Goal: Transaction & Acquisition: Purchase product/service

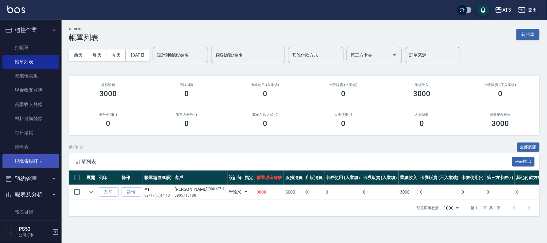
drag, startPoint x: 0, startPoint y: 0, endPoint x: 22, endPoint y: 149, distance: 150.2
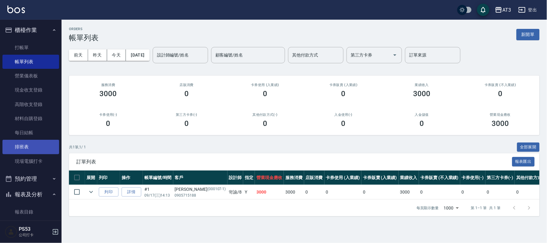
click at [26, 159] on link "現場電腦打卡" at bounding box center [30, 161] width 57 height 14
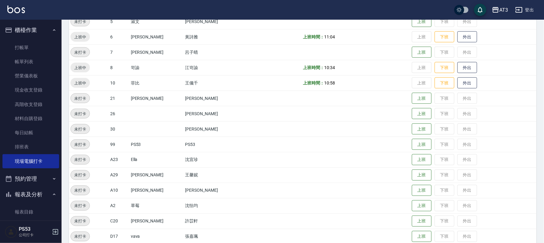
scroll to position [202, 0]
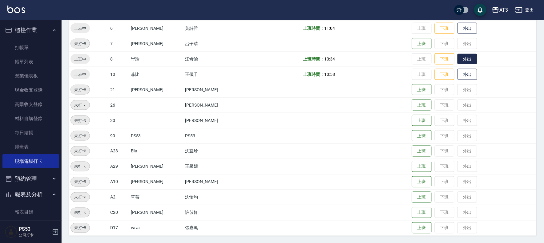
click at [457, 57] on button "外出" at bounding box center [467, 59] width 20 height 11
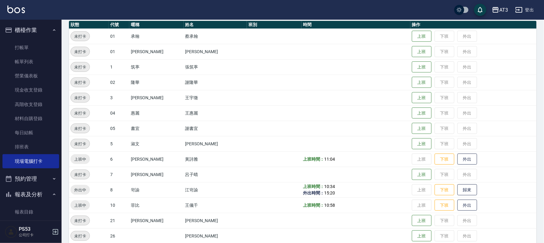
scroll to position [137, 0]
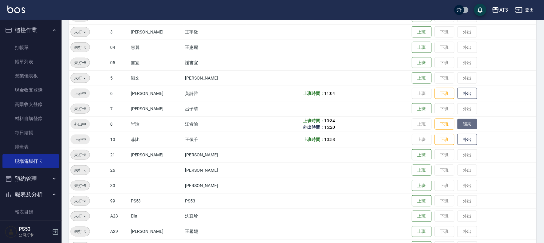
click at [459, 125] on button "歸來" at bounding box center [467, 124] width 20 height 11
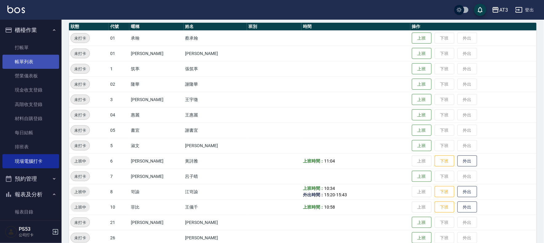
scroll to position [68, 0]
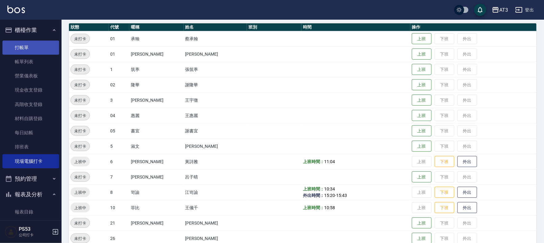
click at [23, 45] on link "打帳單" at bounding box center [30, 48] width 57 height 14
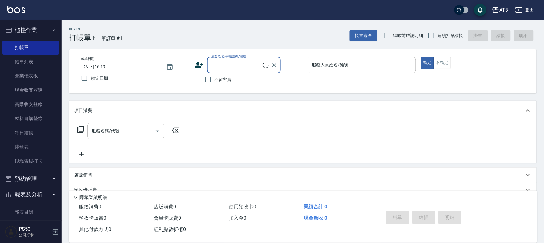
click at [196, 67] on icon at bounding box center [199, 65] width 9 height 6
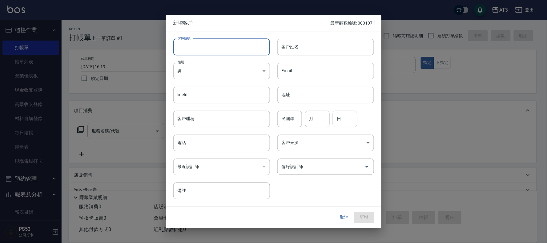
drag, startPoint x: 201, startPoint y: 45, endPoint x: 184, endPoint y: 42, distance: 18.1
click at [201, 45] on input "客戶編號" at bounding box center [221, 47] width 97 height 17
type input "900720-1"
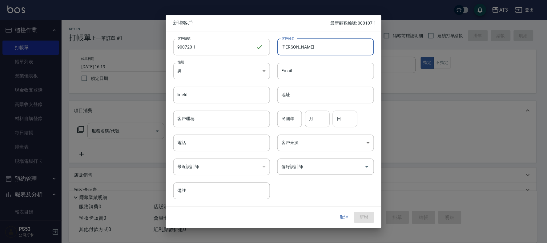
type input "[PERSON_NAME]"
type input "90"
type input "07"
type input "20"
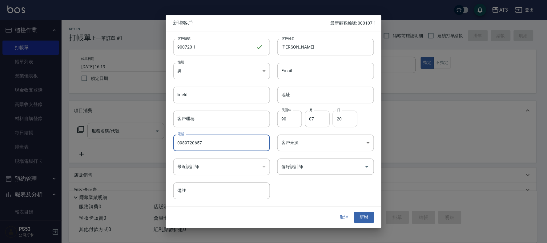
type input "0989720657"
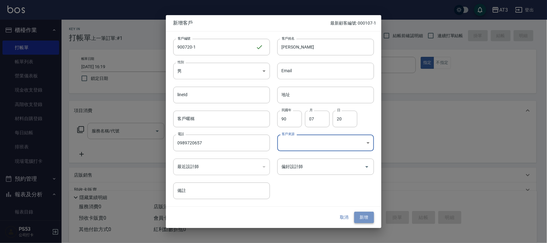
click at [358, 217] on button "新增" at bounding box center [364, 217] width 20 height 11
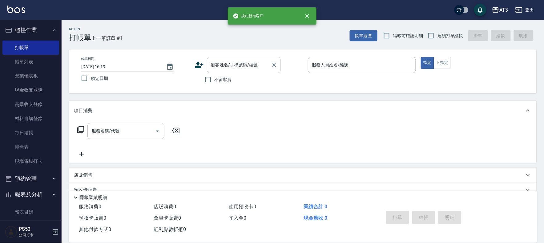
click at [224, 62] on input "顧客姓名/手機號碼/編號" at bounding box center [238, 65] width 59 height 11
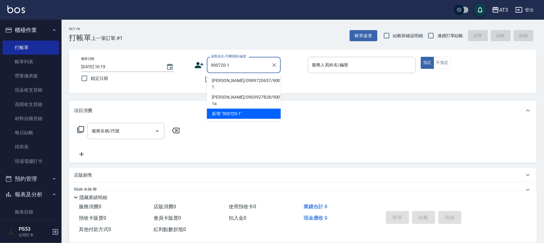
click at [238, 80] on li "[PERSON_NAME]/0989720657/900720-1" at bounding box center [244, 84] width 74 height 17
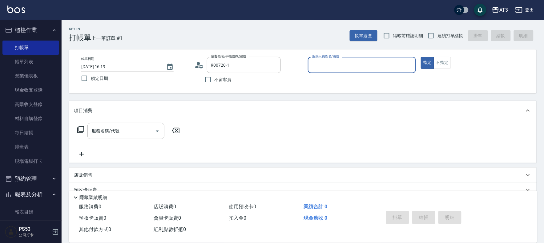
type input "[PERSON_NAME]/0989720657/900720-1"
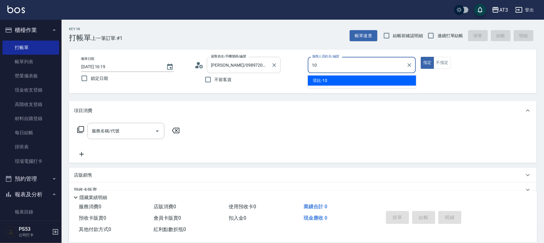
type input "10"
type button "true"
type input "菲比-10"
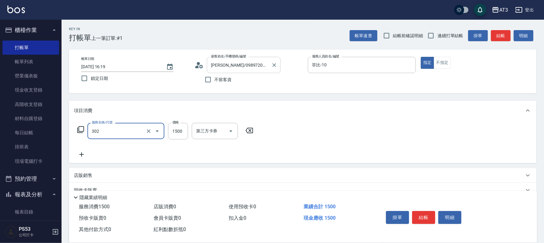
type input "設計燙髮(302)"
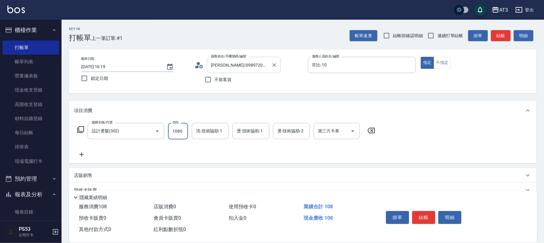
type input "1080"
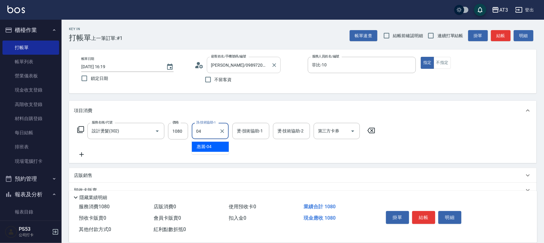
type input "惠麗-04"
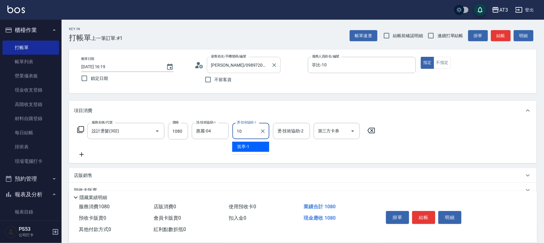
type input "菲比-10"
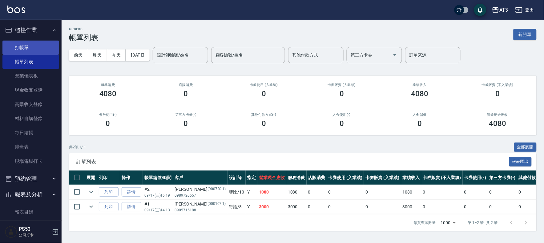
click at [16, 47] on link "打帳單" at bounding box center [30, 48] width 57 height 14
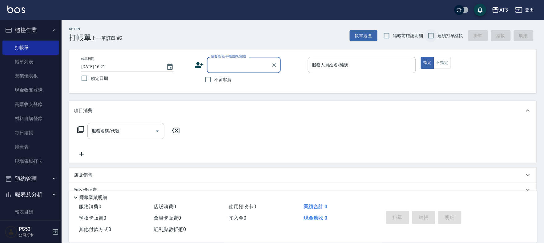
click at [426, 35] on input "連續打單結帳" at bounding box center [430, 35] width 13 height 13
checkbox input "true"
click at [198, 63] on icon at bounding box center [199, 65] width 9 height 6
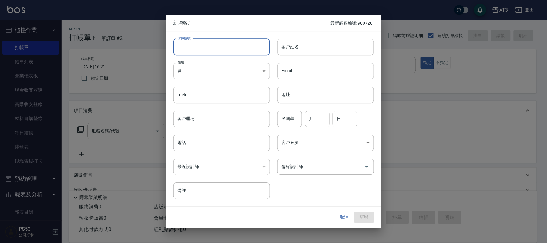
click at [197, 54] on input "客戶編號" at bounding box center [221, 47] width 97 height 17
type input "000430-1"
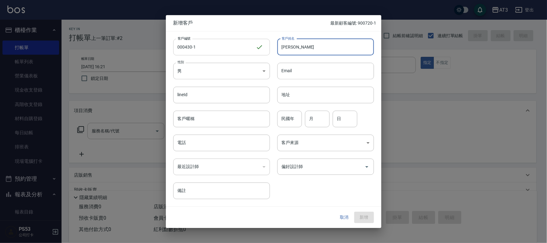
type input "[PERSON_NAME]"
type input "00"
type input "04"
type input "30"
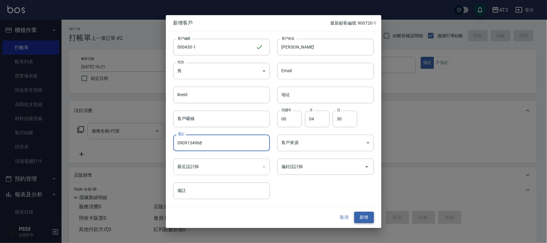
type input "0909134968"
click at [373, 218] on button "新增" at bounding box center [364, 217] width 20 height 11
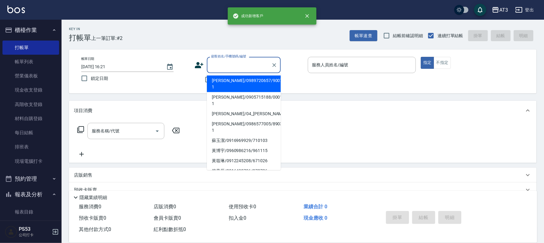
click at [229, 64] on input "顧客姓名/手機號碼/編號" at bounding box center [238, 65] width 59 height 11
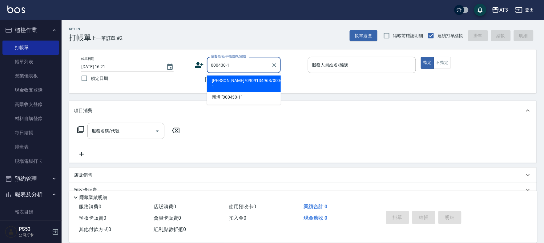
type input "[PERSON_NAME]/0909134968/000430-1"
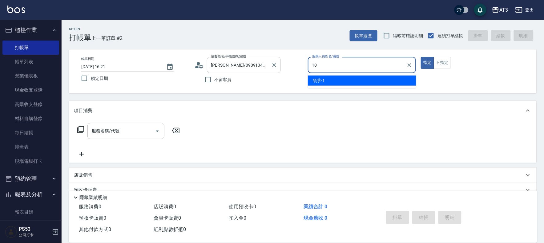
type input "10"
type button "true"
type input "菲比-10"
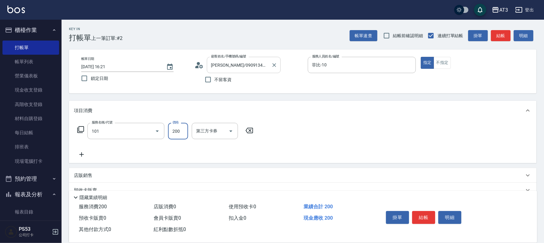
type input "洗髮(101)"
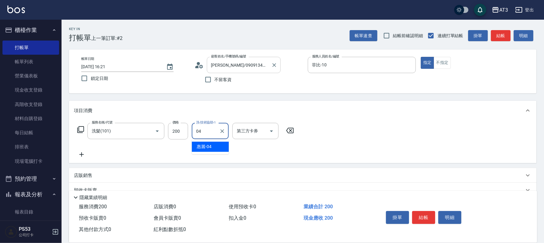
type input "惠麗-04"
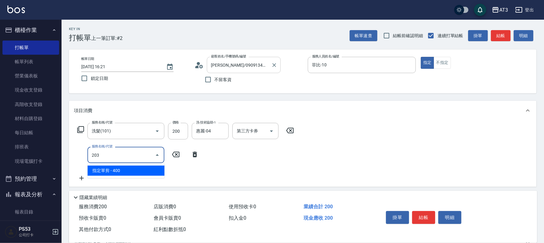
type input "指定單剪(203)"
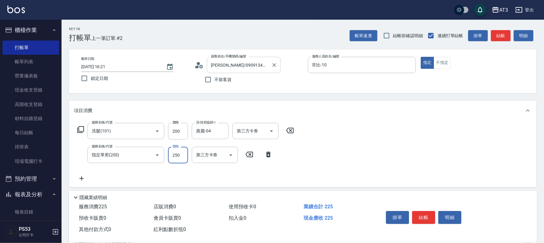
type input "250"
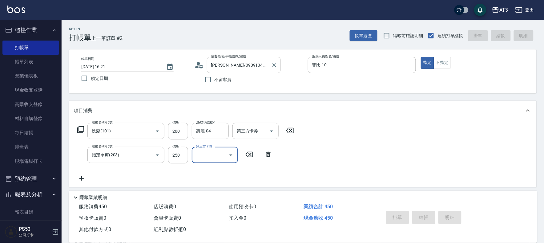
type input "[DATE] 16:22"
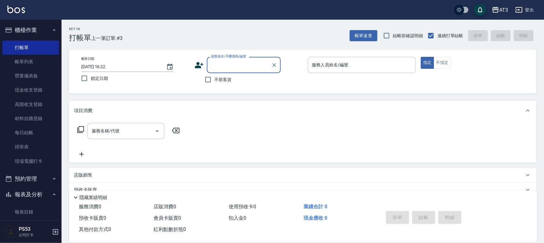
click at [194, 66] on div "帳單日期 [DATE] 16:22 鎖定日期 顧客姓名/手機號碼/編號 顧客姓名/手機號碼/編號 不留客資 服務人員姓名/編號 服務人員姓名/編號 指定 不指定" at bounding box center [302, 71] width 452 height 29
click at [195, 65] on icon at bounding box center [198, 65] width 9 height 9
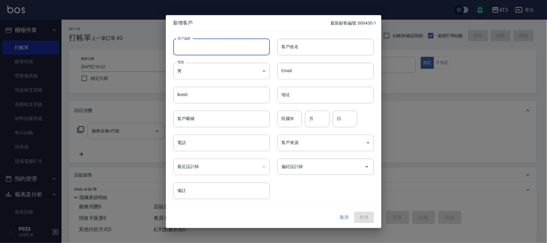
click at [211, 47] on input "客戶編號" at bounding box center [221, 47] width 97 height 17
type input "720405-1"
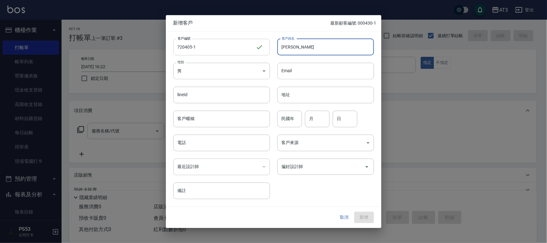
type input "[PERSON_NAME]"
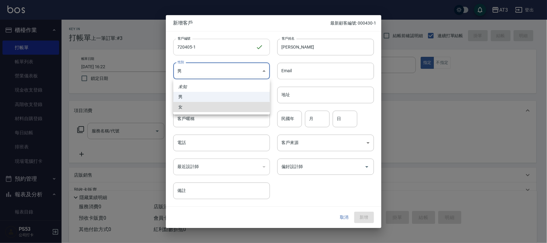
type input "[DEMOGRAPHIC_DATA]"
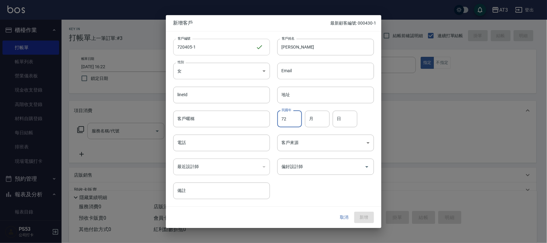
type input "72"
type input "04"
type input "05"
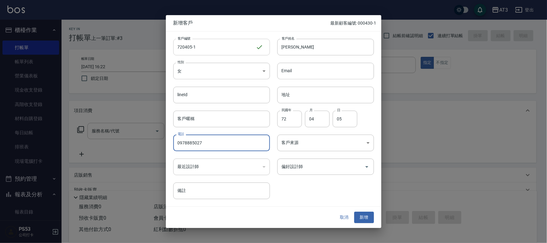
type input "0978885027"
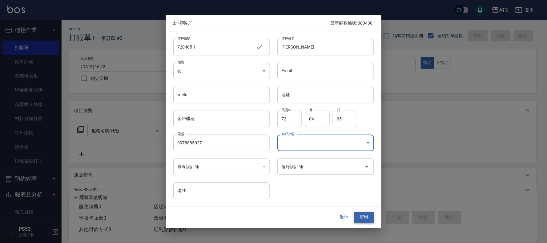
click at [371, 215] on button "新增" at bounding box center [364, 217] width 20 height 11
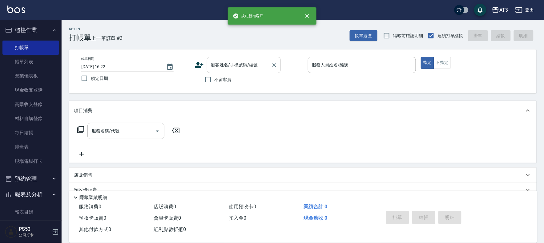
click at [225, 66] on input "顧客姓名/手機號碼/編號" at bounding box center [238, 65] width 59 height 11
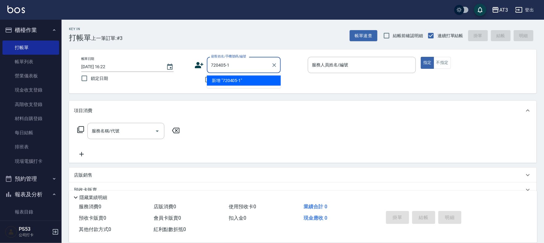
type input "720405-1"
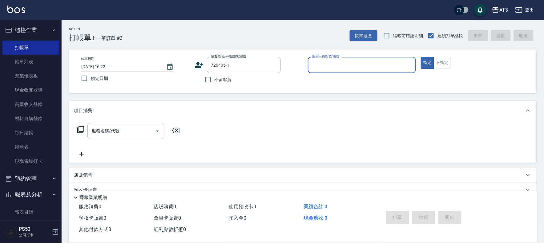
type input "6"
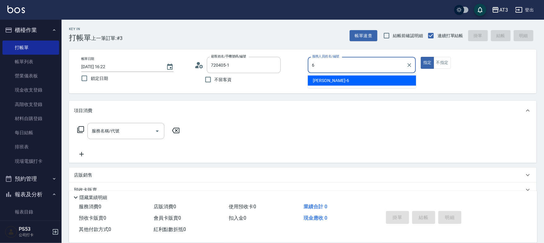
type input "[PERSON_NAME]/0978885027/720405-1"
type input "詩雅-6"
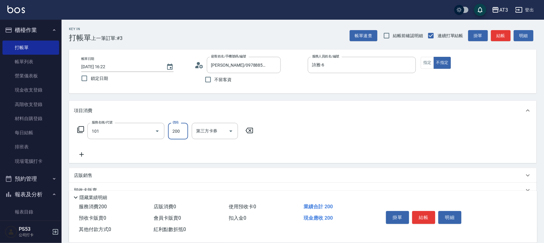
type input "洗髮(101)"
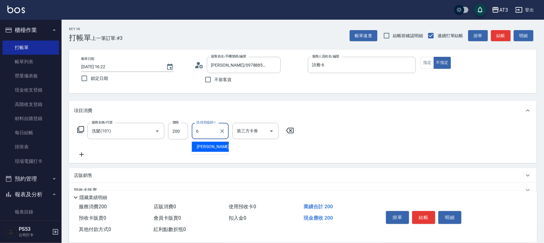
type input "詩雅-6"
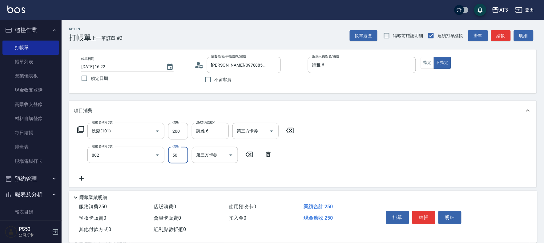
type input "潤絲/加精油(802)"
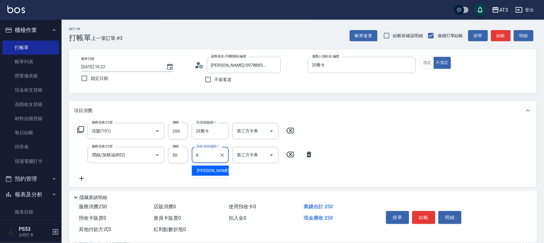
type input "詩雅-6"
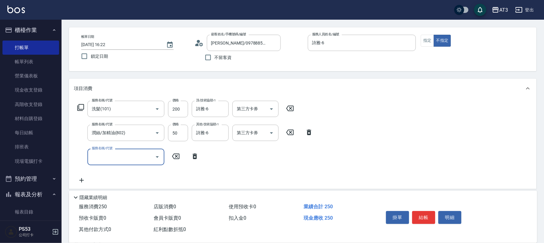
scroll to position [34, 0]
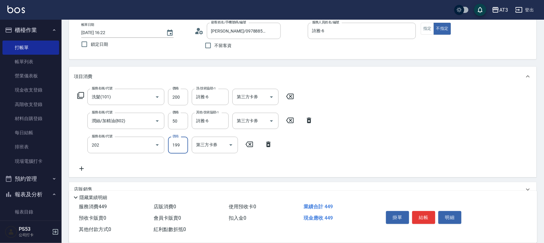
type input "不指定單剪(202)"
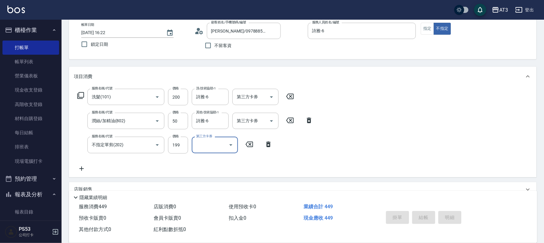
type input "[DATE] 16:24"
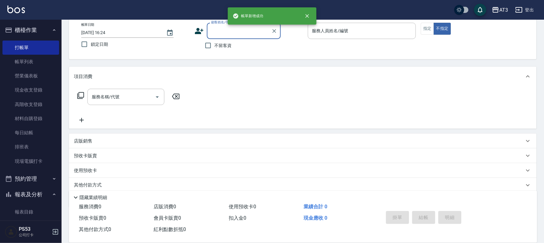
scroll to position [0, 0]
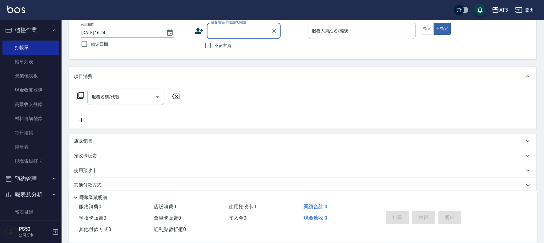
click at [198, 30] on icon at bounding box center [199, 31] width 9 height 6
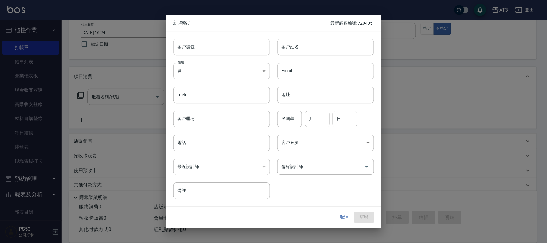
drag, startPoint x: 195, startPoint y: 48, endPoint x: 188, endPoint y: 51, distance: 7.4
click at [194, 48] on input "客戶編號" at bounding box center [221, 47] width 97 height 17
type input "661202-1"
type input "[PERSON_NAME]"
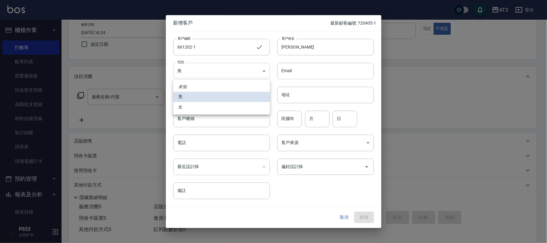
click at [230, 67] on body "AT3 登出 櫃檯作業 打帳單 帳單列表 營業儀表板 現金收支登錄 高階收支登錄 材料自購登錄 每日結帳 排班表 現場電腦打卡 預約管理 預約管理 單日預約紀…" at bounding box center [273, 116] width 547 height 300
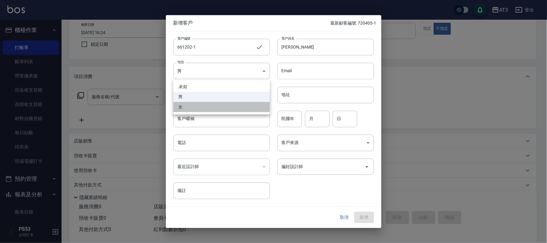
click at [207, 109] on li "女" at bounding box center [221, 107] width 97 height 10
type input "[DEMOGRAPHIC_DATA]"
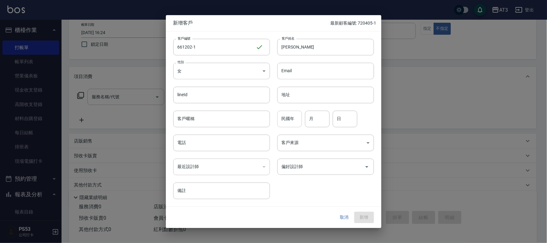
click at [291, 121] on input "民國年" at bounding box center [289, 119] width 25 height 17
type input "66"
type input "12"
type input "02"
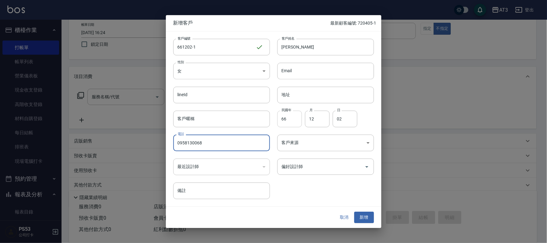
type input "0958130068"
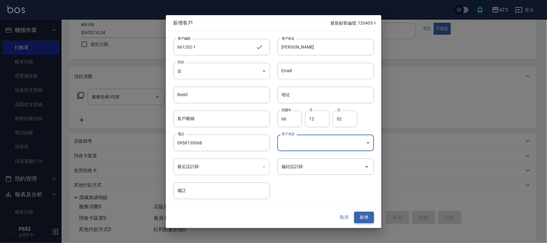
click at [370, 216] on button "新增" at bounding box center [364, 217] width 20 height 11
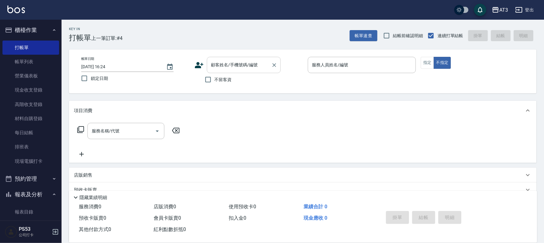
click at [215, 62] on input "顧客姓名/手機號碼/編號" at bounding box center [238, 65] width 59 height 11
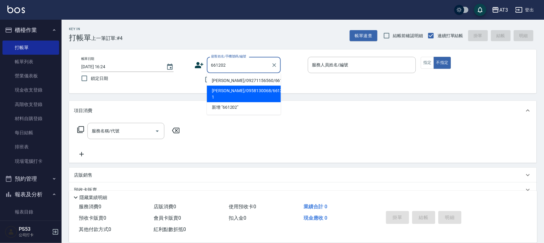
click at [244, 88] on li "[PERSON_NAME]/0958130068/661202-1" at bounding box center [244, 94] width 74 height 17
type input "[PERSON_NAME]/0958130068/661202-1"
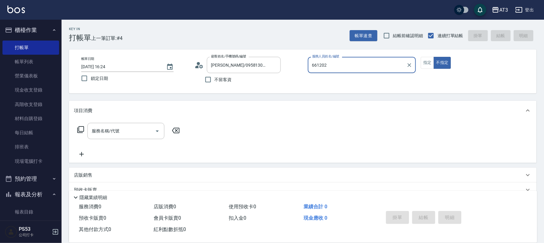
type input "661202"
click at [433, 57] on button "不指定" at bounding box center [441, 63] width 17 height 12
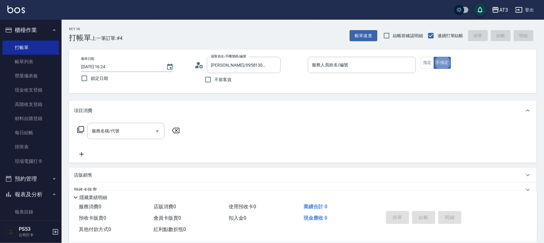
type button "false"
click at [339, 65] on input "服務人員姓名/編號" at bounding box center [361, 65] width 103 height 11
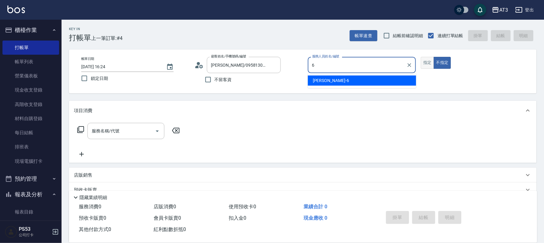
type input "6"
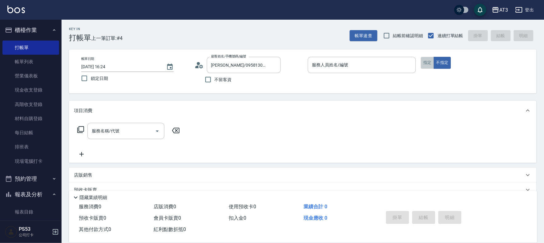
click at [425, 62] on button "指定" at bounding box center [426, 63] width 13 height 12
click at [359, 66] on input "服務人員姓名/編號" at bounding box center [361, 65] width 103 height 11
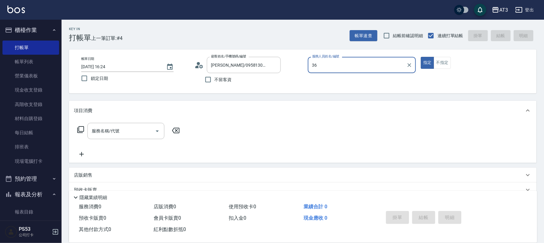
type input "3"
type input "詩雅-6"
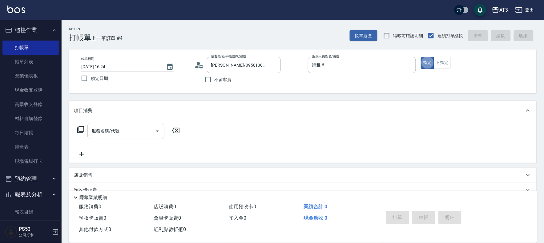
click at [112, 137] on div "服務名稱/代號" at bounding box center [125, 131] width 77 height 16
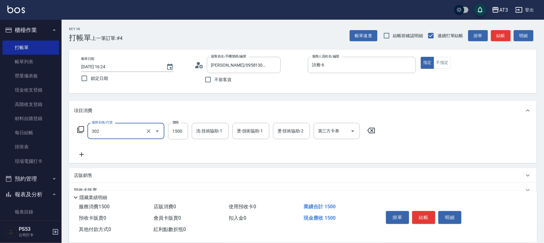
type input "設計燙髮(302)"
type input "1099"
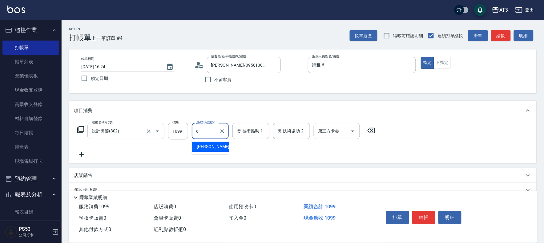
type input "詩雅-6"
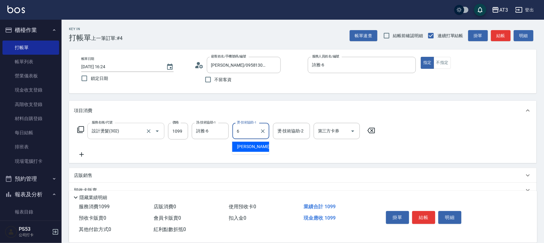
type input "詩雅-6"
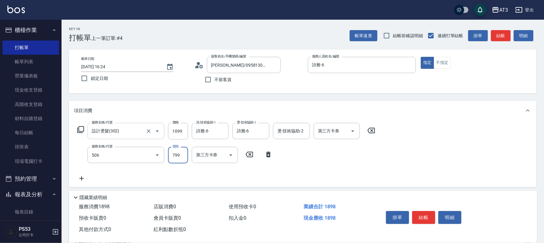
type input "水光針護髮(506)"
click at [126, 154] on input "水光針護髮(506)" at bounding box center [117, 155] width 54 height 11
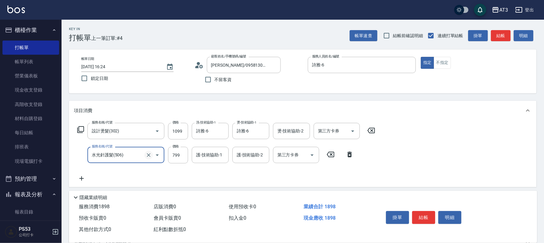
click at [149, 156] on icon "Clear" at bounding box center [148, 155] width 6 height 6
type input "0"
type input "天天護髮(503)"
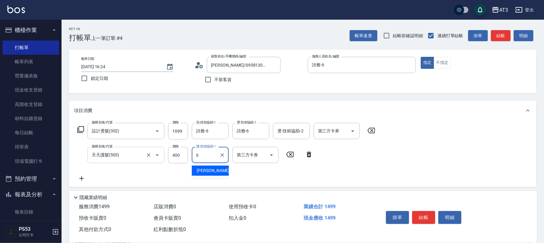
type input "詩雅-6"
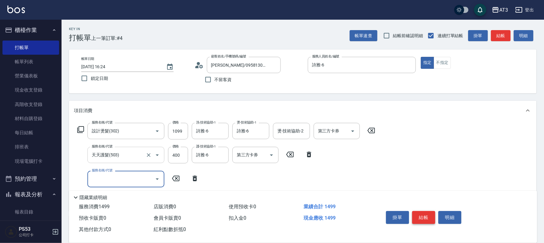
click at [425, 218] on button "結帳" at bounding box center [423, 217] width 23 height 13
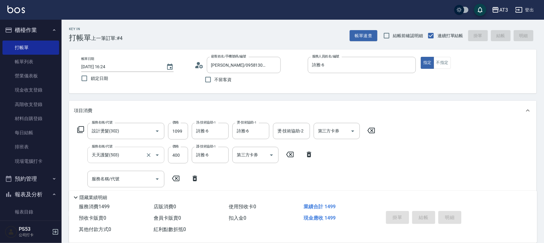
type input "[DATE] 16:28"
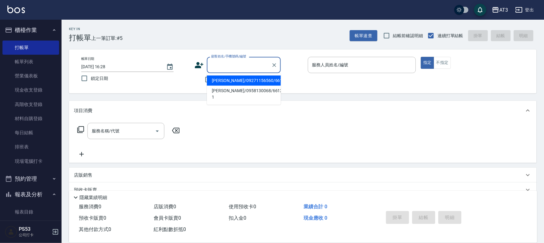
click at [222, 68] on input "顧客姓名/手機號碼/編號" at bounding box center [238, 65] width 59 height 11
type input "[PERSON_NAME]/0968428699/891023-1"
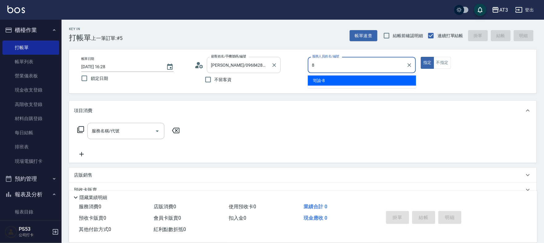
type input "岢諭-8"
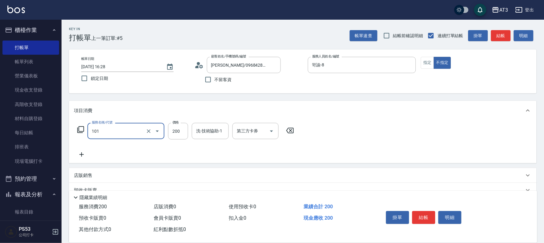
type input "洗髮(101)"
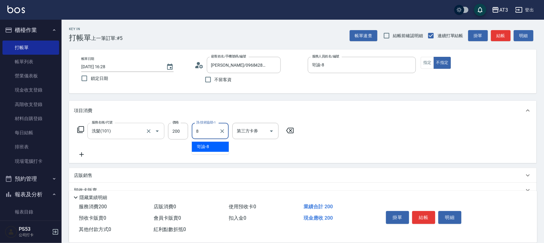
type input "岢諭-8"
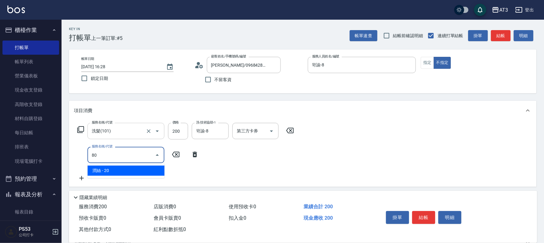
type input "8"
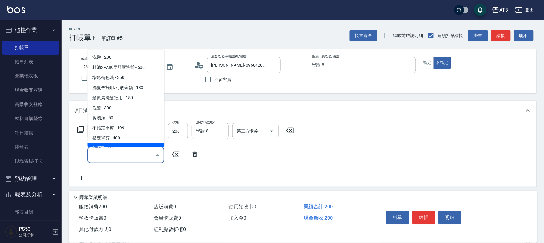
click at [127, 156] on input "服務名稱/代號" at bounding box center [121, 155] width 62 height 11
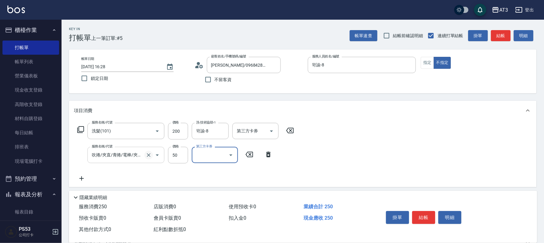
click at [149, 152] on button "Clear" at bounding box center [148, 155] width 9 height 9
type input "吹捲/夾直/青捲/電棒/夾玉米鬚(804)"
click at [150, 155] on icon "Clear" at bounding box center [148, 155] width 6 height 6
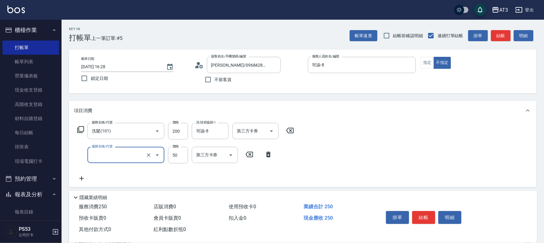
click at [128, 160] on input "服務名稱/代號" at bounding box center [117, 155] width 54 height 11
type input "0"
type input "潤絲/加精油(802)"
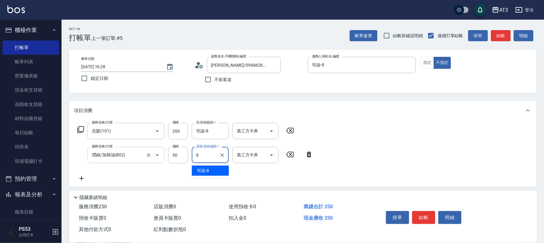
type input "岢諭-8"
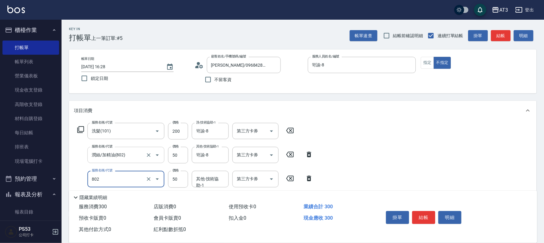
type input "潤絲/加精油(802)"
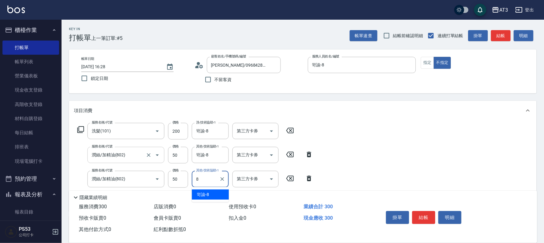
type input "岢諭-8"
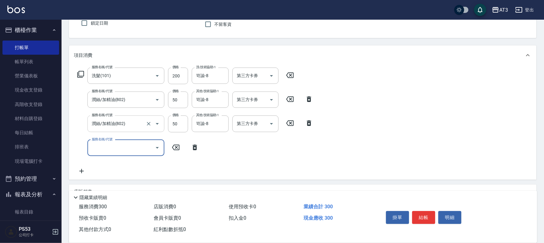
scroll to position [68, 0]
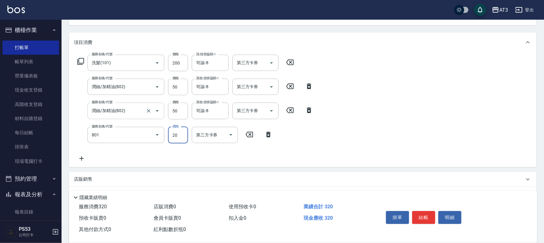
type input "潤絲(801)"
click at [204, 138] on div "其他-技術協助-1 其他-技術協助-1" at bounding box center [210, 135] width 37 height 16
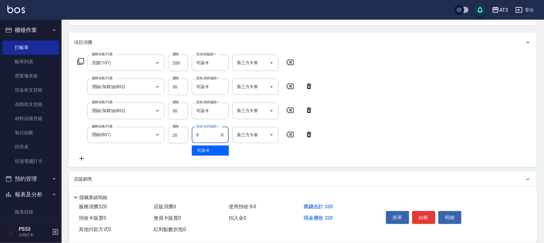
type input "岢諭-8"
click at [422, 214] on button "結帳" at bounding box center [423, 217] width 23 height 13
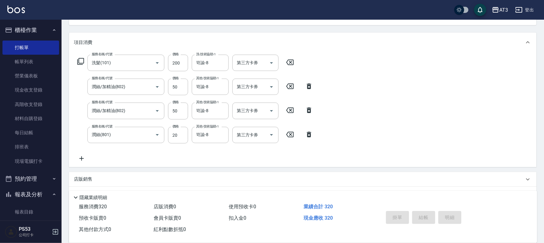
type input "[DATE] 16:30"
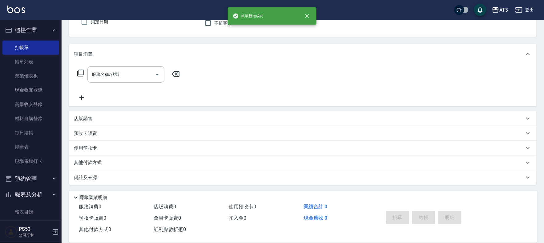
scroll to position [0, 0]
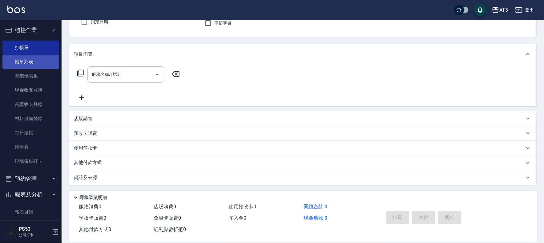
click at [19, 60] on link "帳單列表" at bounding box center [30, 62] width 57 height 14
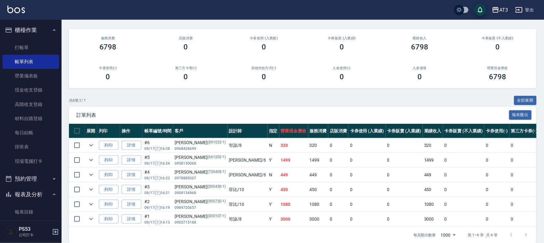
scroll to position [60, 0]
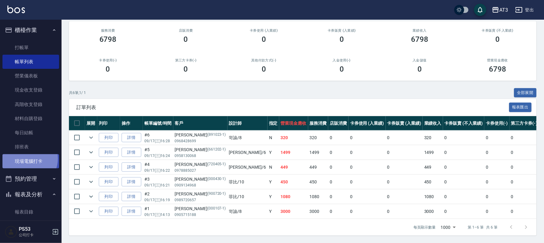
click at [27, 159] on link "現場電腦打卡" at bounding box center [30, 161] width 57 height 14
